Goal: Task Accomplishment & Management: Use online tool/utility

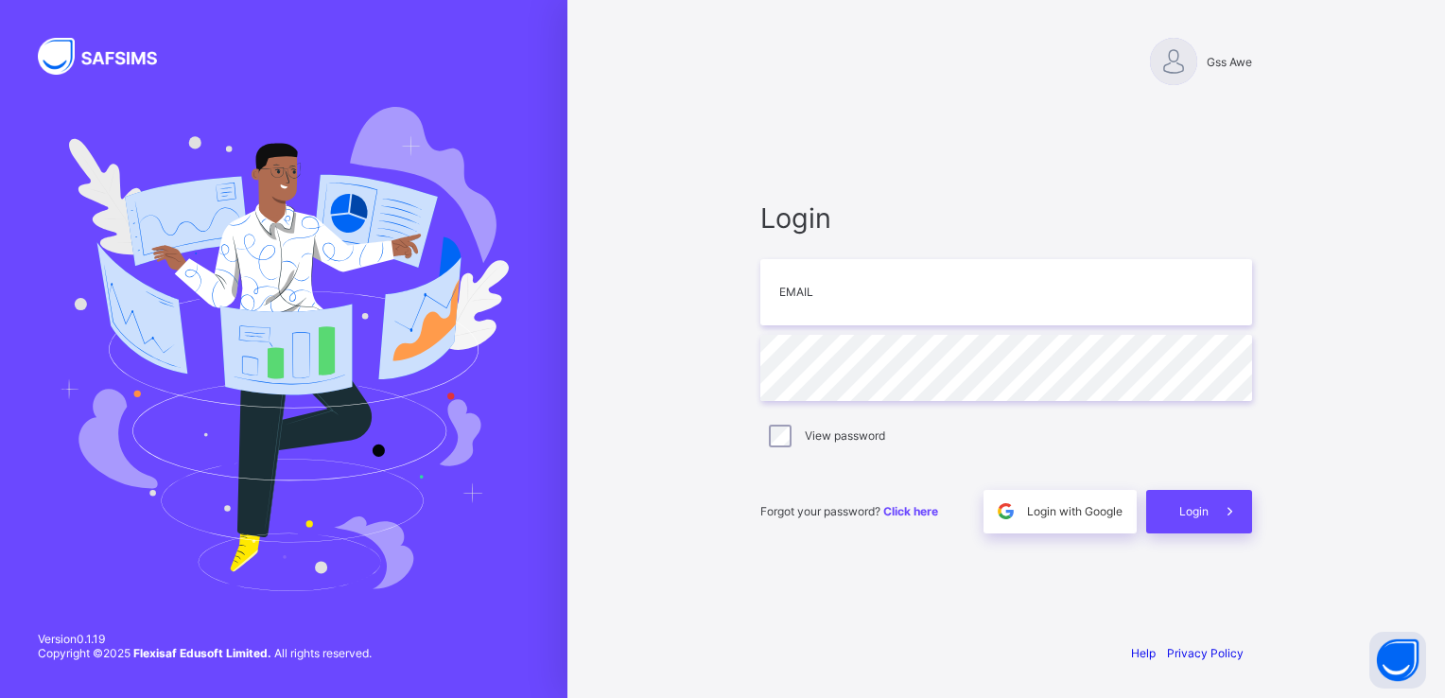
type input "**********"
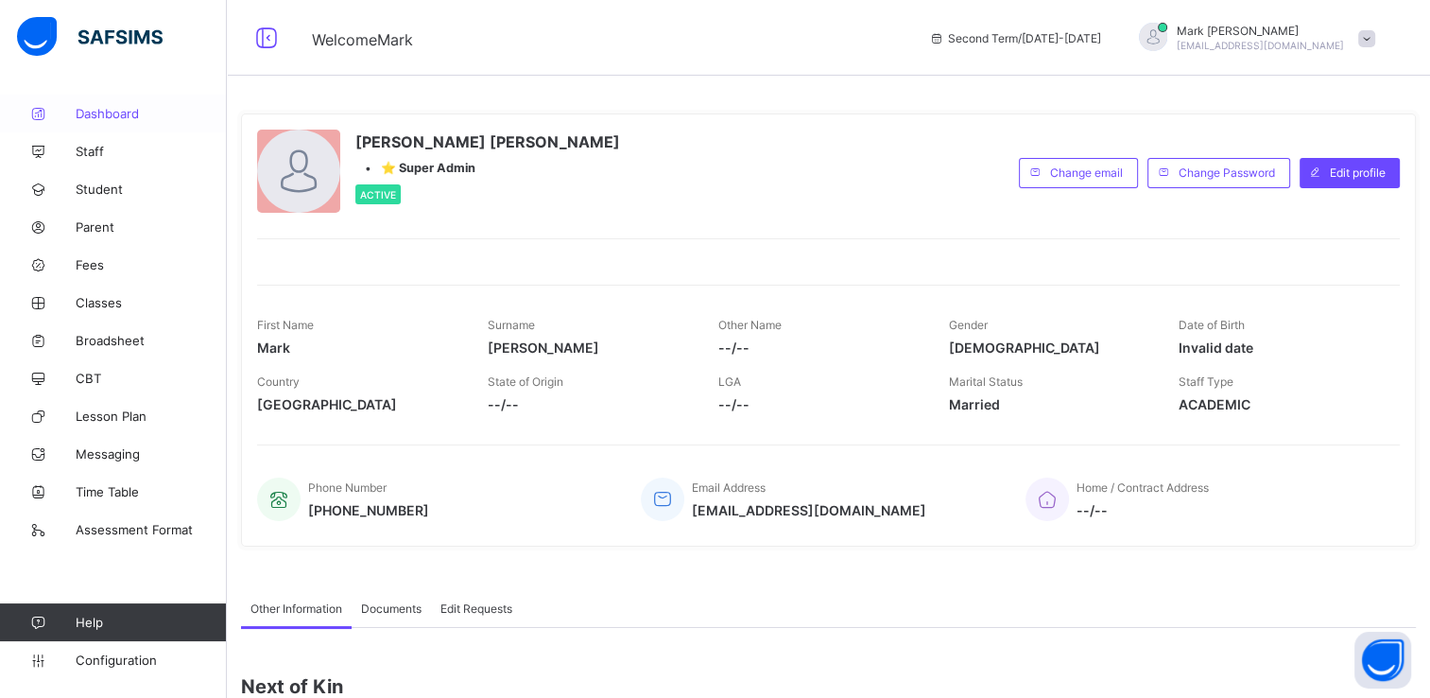
click at [95, 123] on link "Dashboard" at bounding box center [113, 114] width 227 height 38
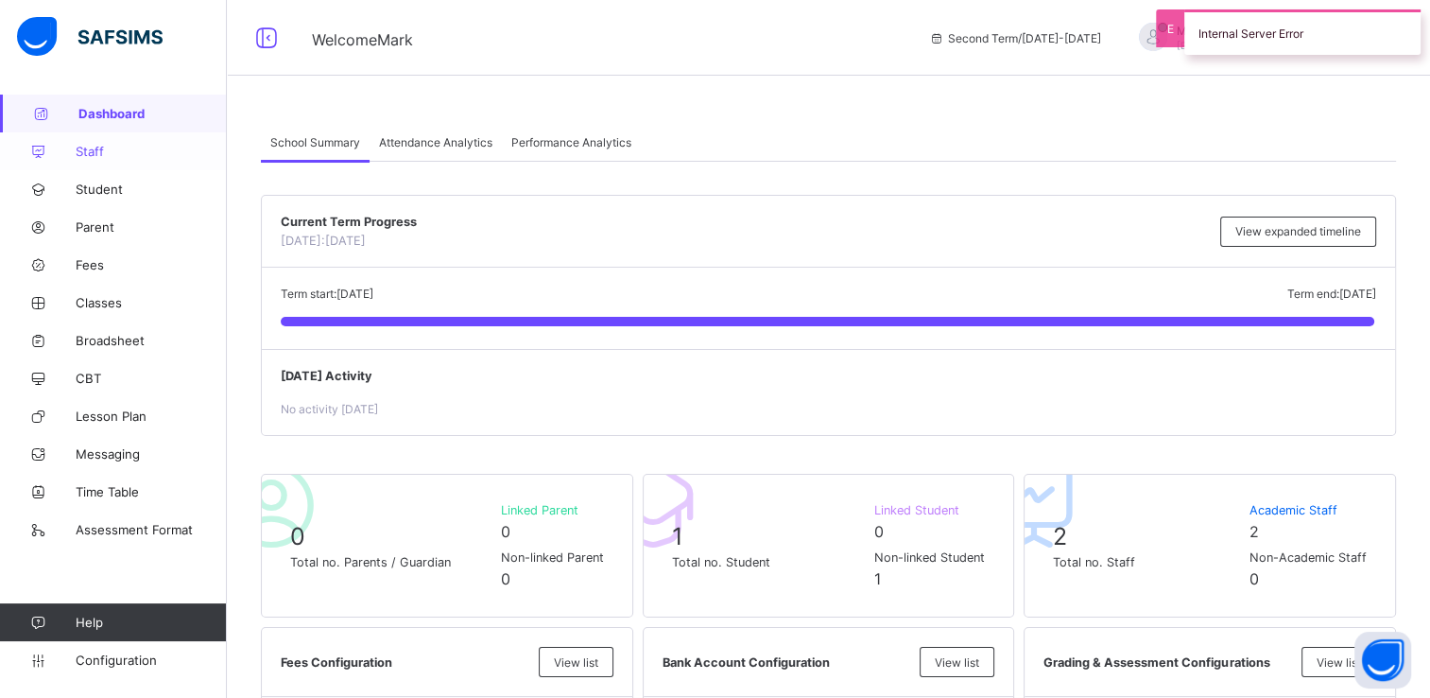
click at [113, 153] on span "Staff" at bounding box center [151, 151] width 151 height 15
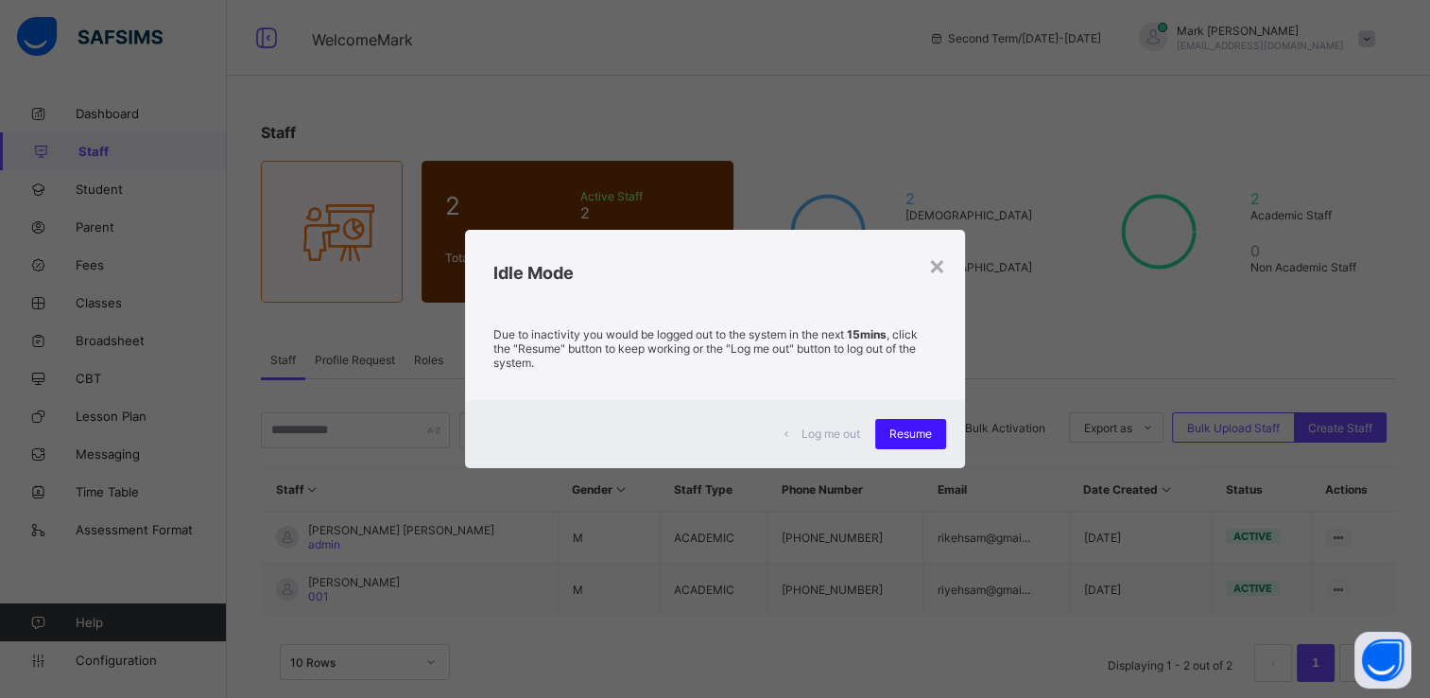
click at [917, 430] on span "Resume" at bounding box center [911, 433] width 43 height 14
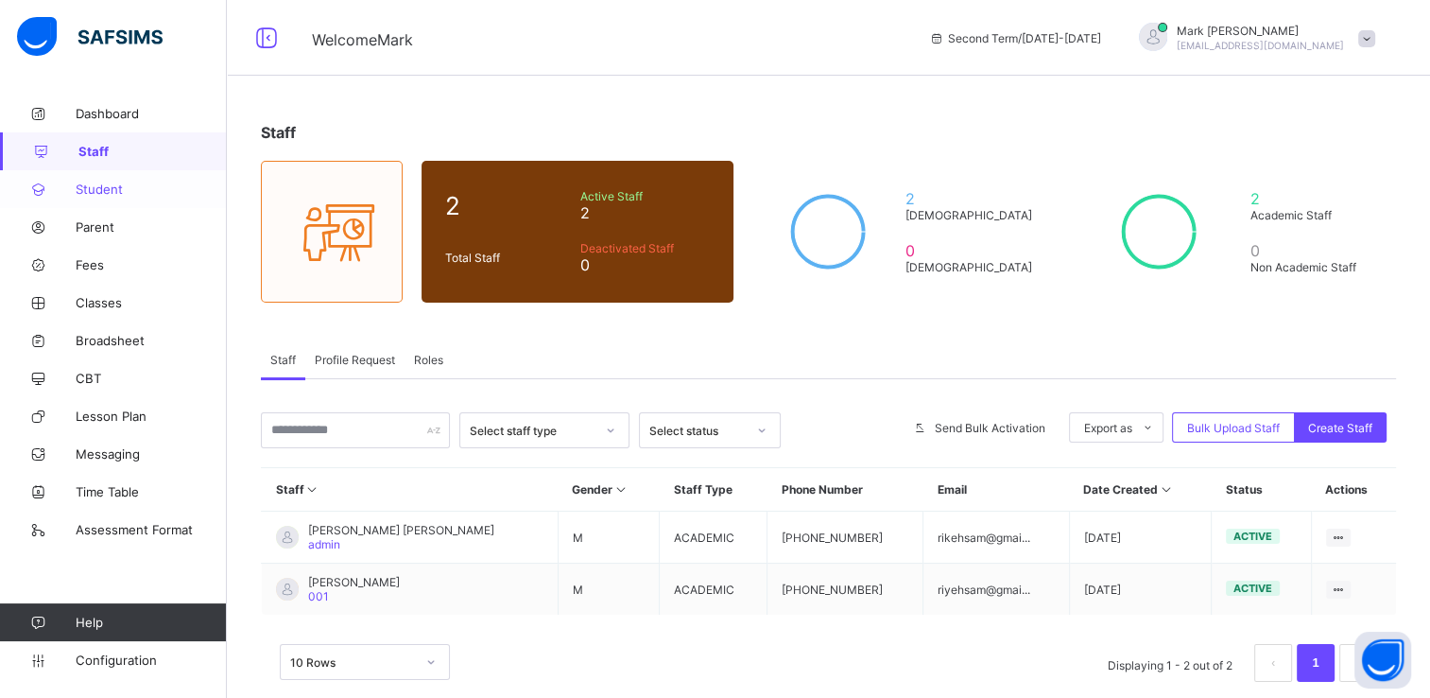
click at [129, 187] on span "Student" at bounding box center [151, 189] width 151 height 15
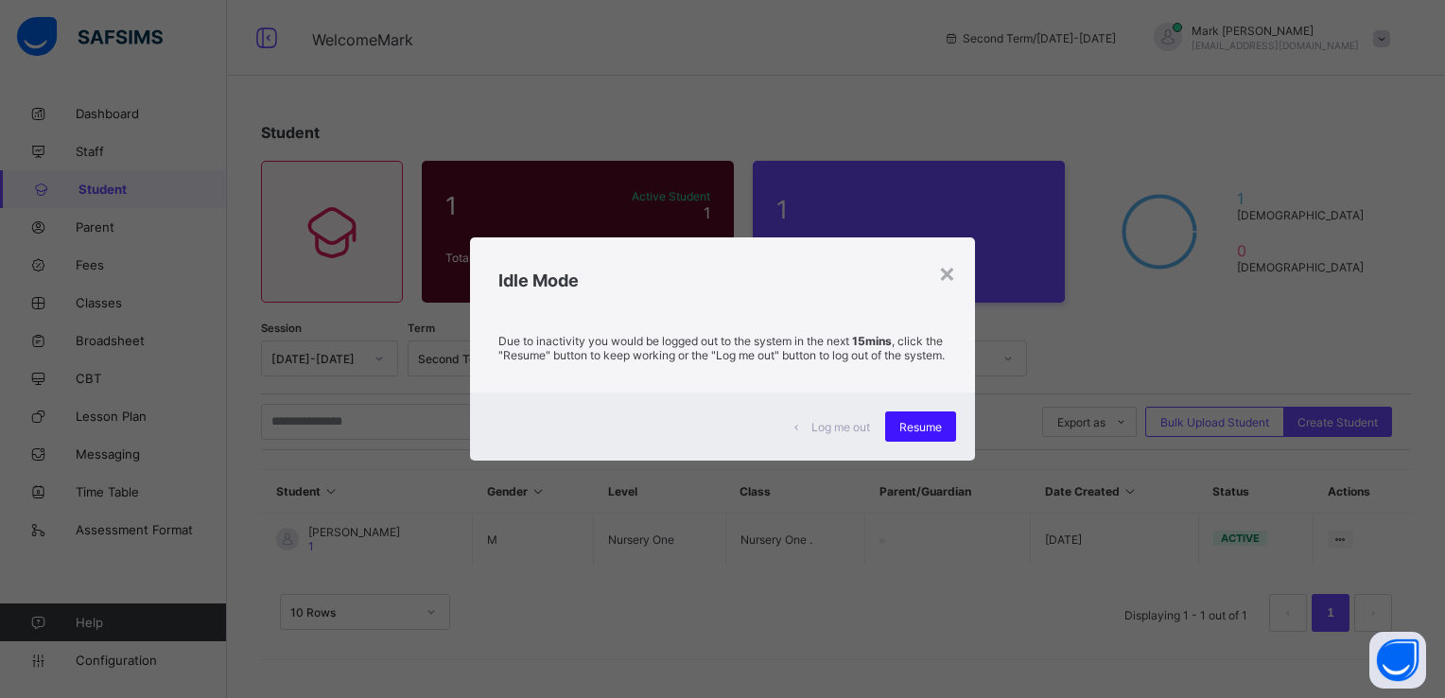
click at [907, 442] on div "Resume" at bounding box center [920, 426] width 71 height 30
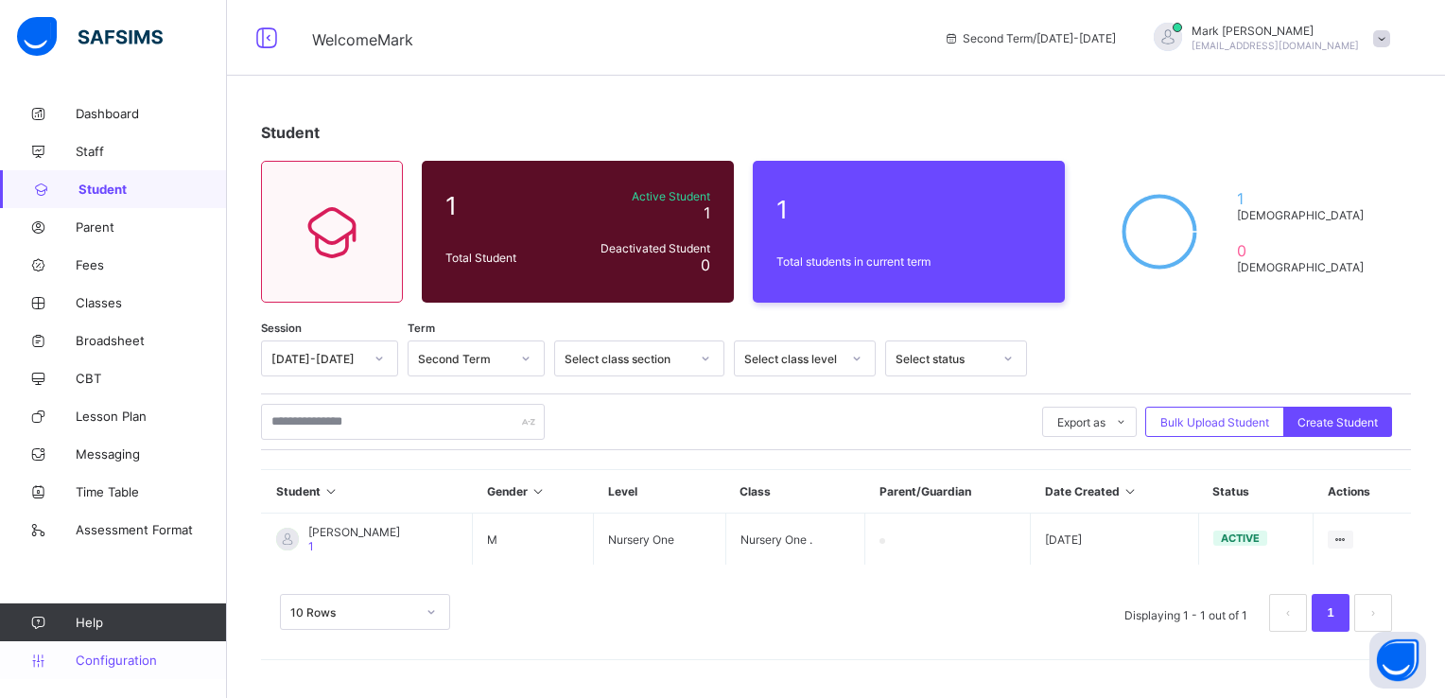
click at [134, 660] on span "Configuration" at bounding box center [151, 659] width 150 height 15
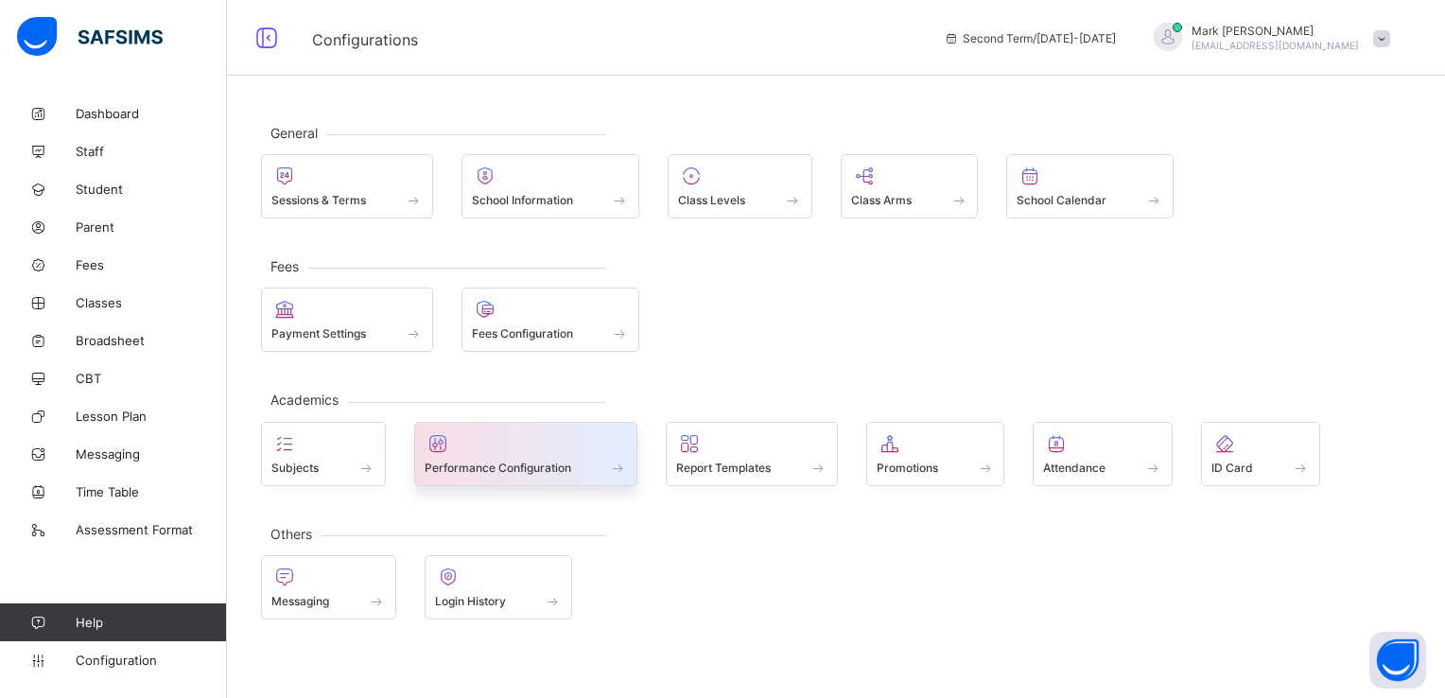
click at [556, 469] on span "Performance Configuration" at bounding box center [498, 467] width 147 height 14
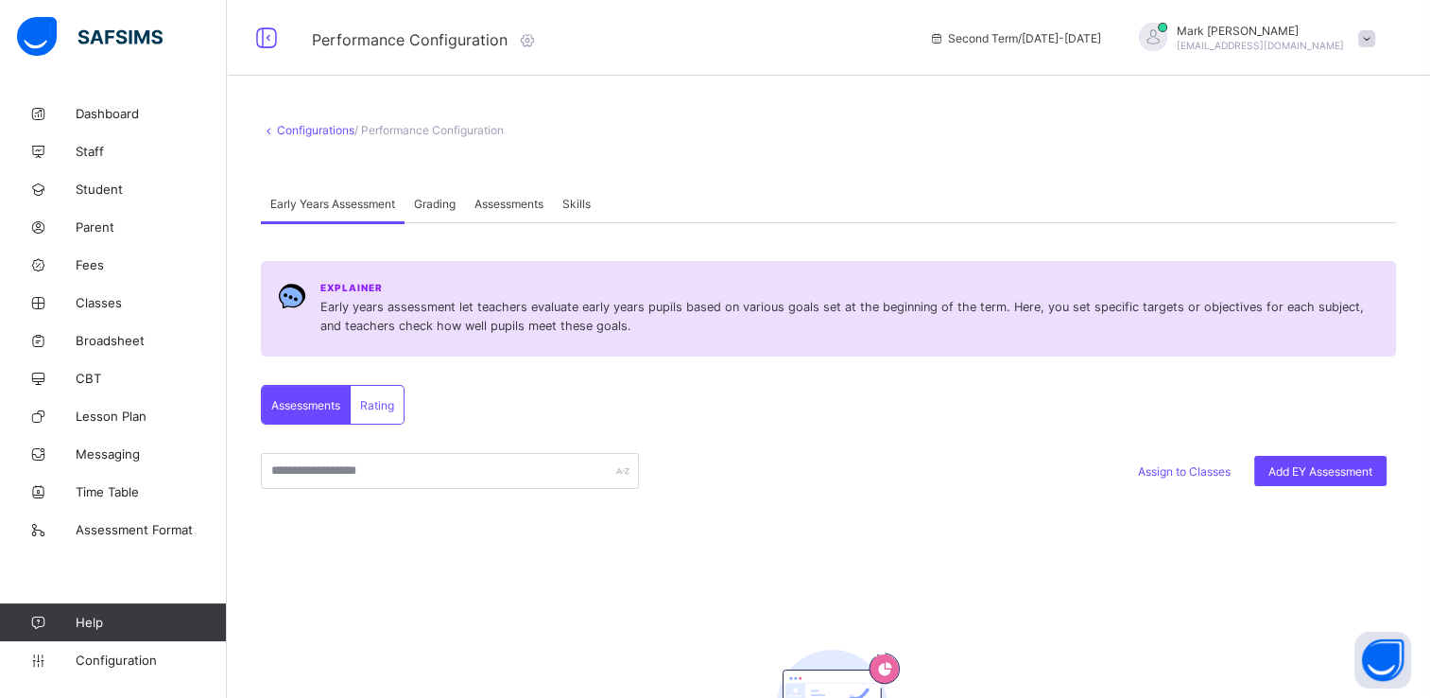
click at [431, 197] on span "Grading" at bounding box center [435, 204] width 42 height 14
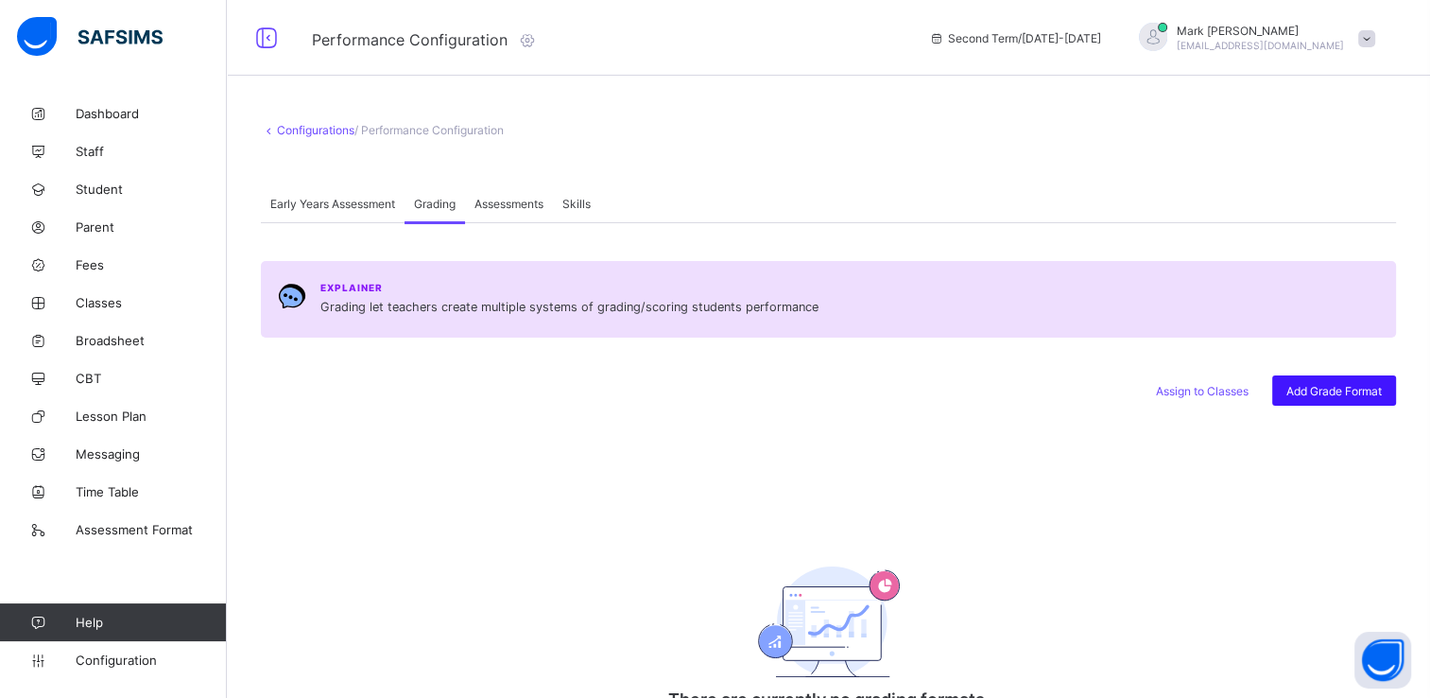
click at [1348, 392] on span "Add Grade Format" at bounding box center [1334, 391] width 95 height 14
